Goal: Information Seeking & Learning: Learn about a topic

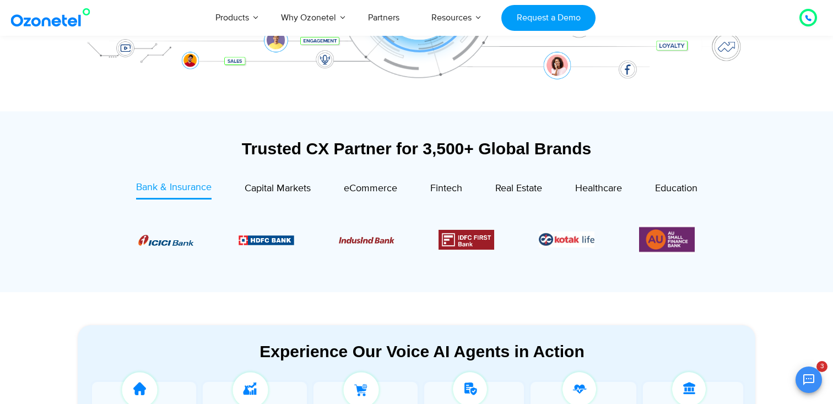
scroll to position [328, 0]
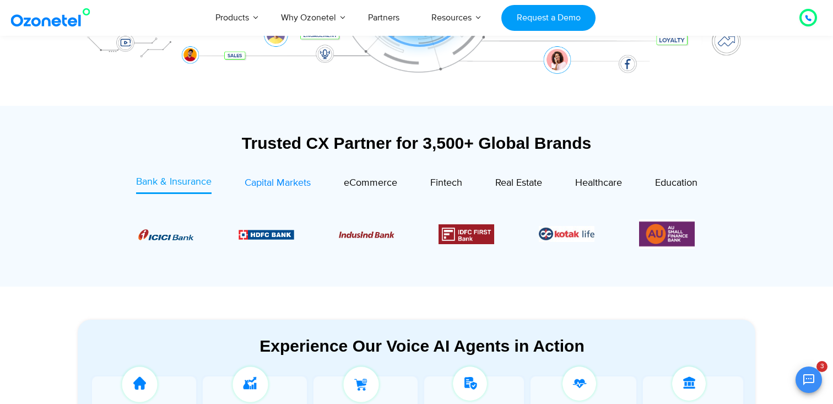
click at [273, 183] on span "Capital Markets" at bounding box center [277, 183] width 66 height 12
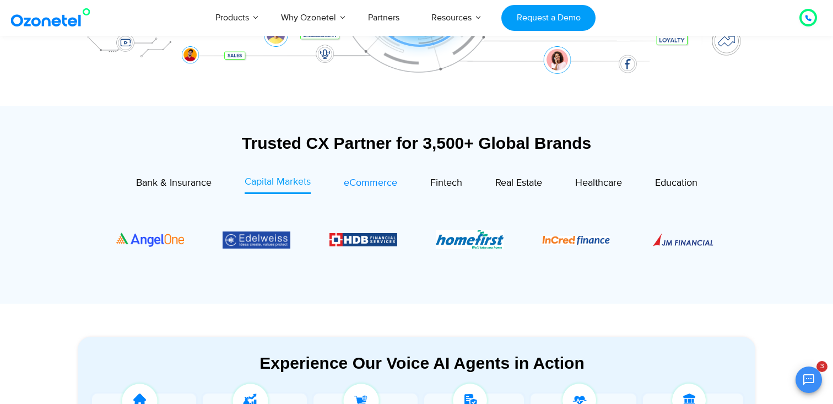
click at [352, 186] on span "eCommerce" at bounding box center [370, 183] width 53 height 12
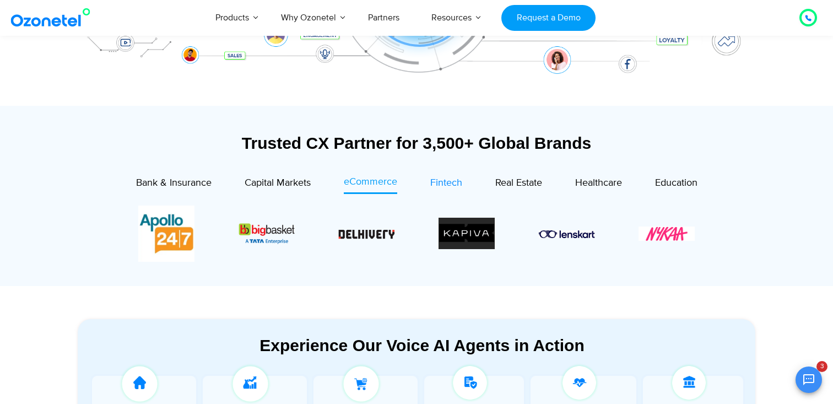
click at [442, 186] on span "Fintech" at bounding box center [446, 183] width 32 height 12
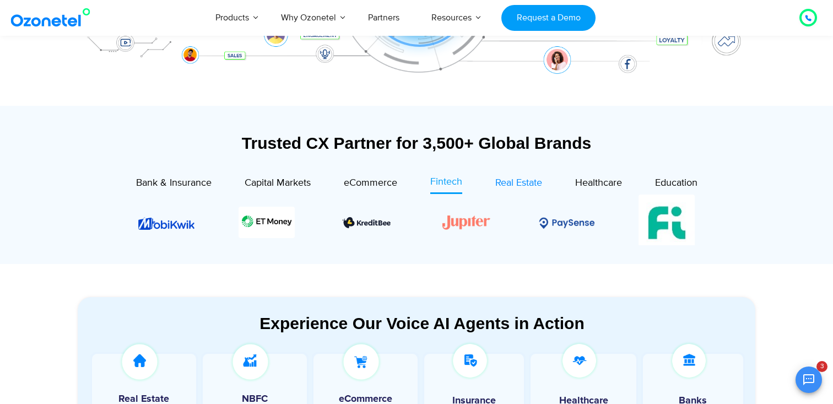
click at [525, 182] on span "Real Estate" at bounding box center [518, 183] width 47 height 12
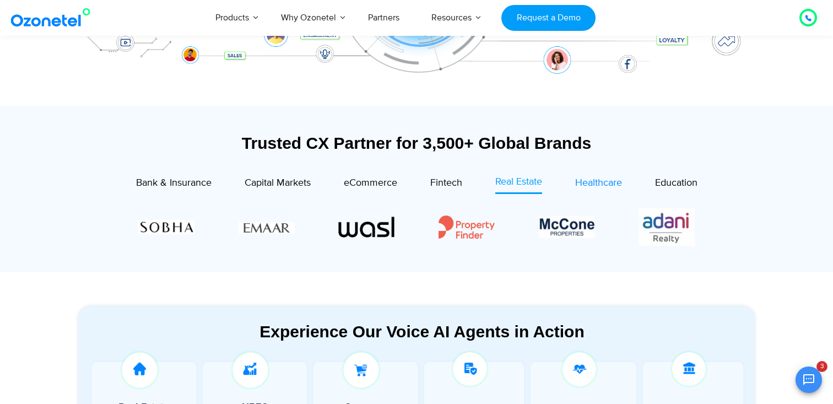
click at [596, 181] on span "Healthcare" at bounding box center [598, 183] width 47 height 12
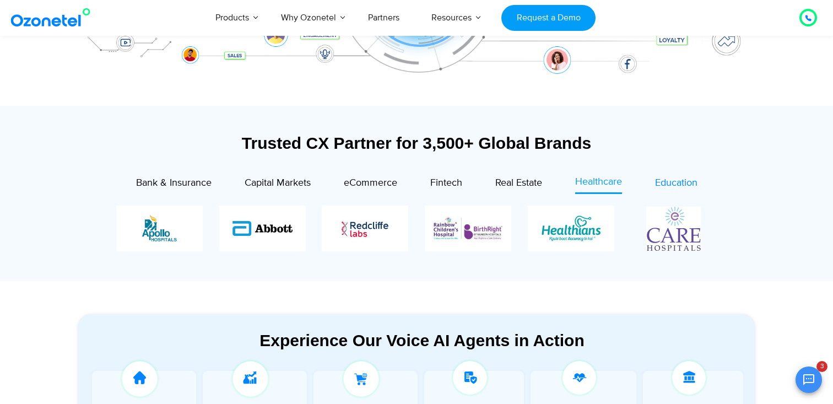
click at [673, 181] on span "Education" at bounding box center [676, 183] width 42 height 12
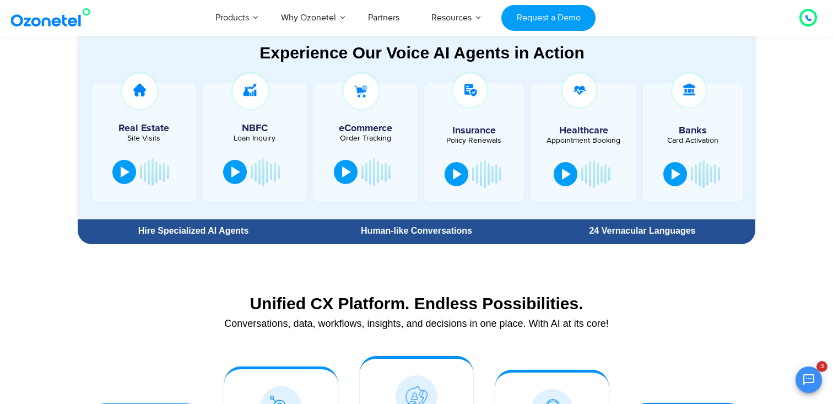
scroll to position [590, 0]
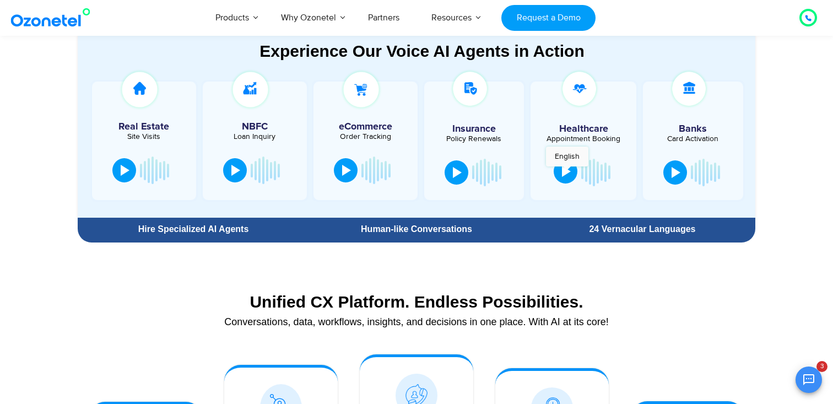
click at [567, 172] on div at bounding box center [566, 171] width 9 height 11
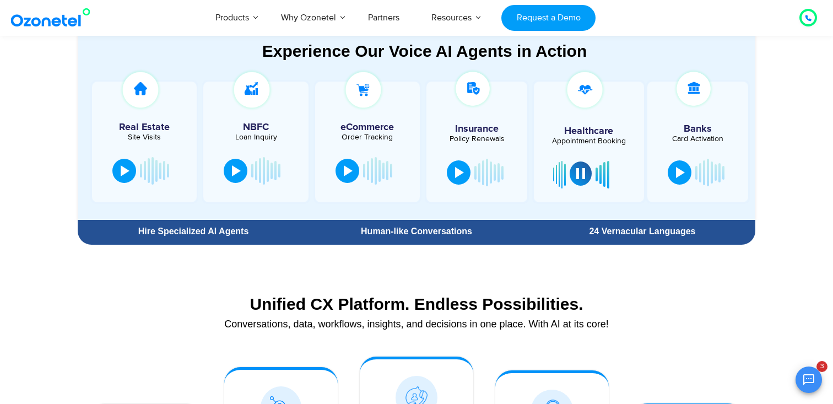
click at [797, 220] on section "Experience Our Voice AI Agents in Action Real Estate Site Visits NBFC Loan Inqu…" at bounding box center [416, 121] width 833 height 258
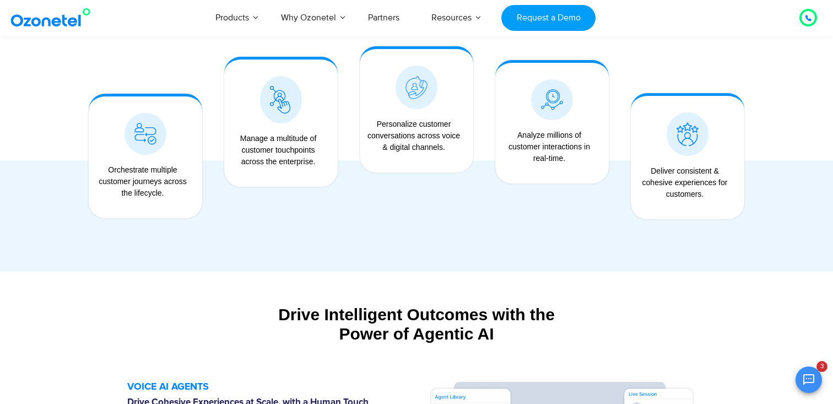
scroll to position [822, 0]
